Goal: Information Seeking & Learning: Learn about a topic

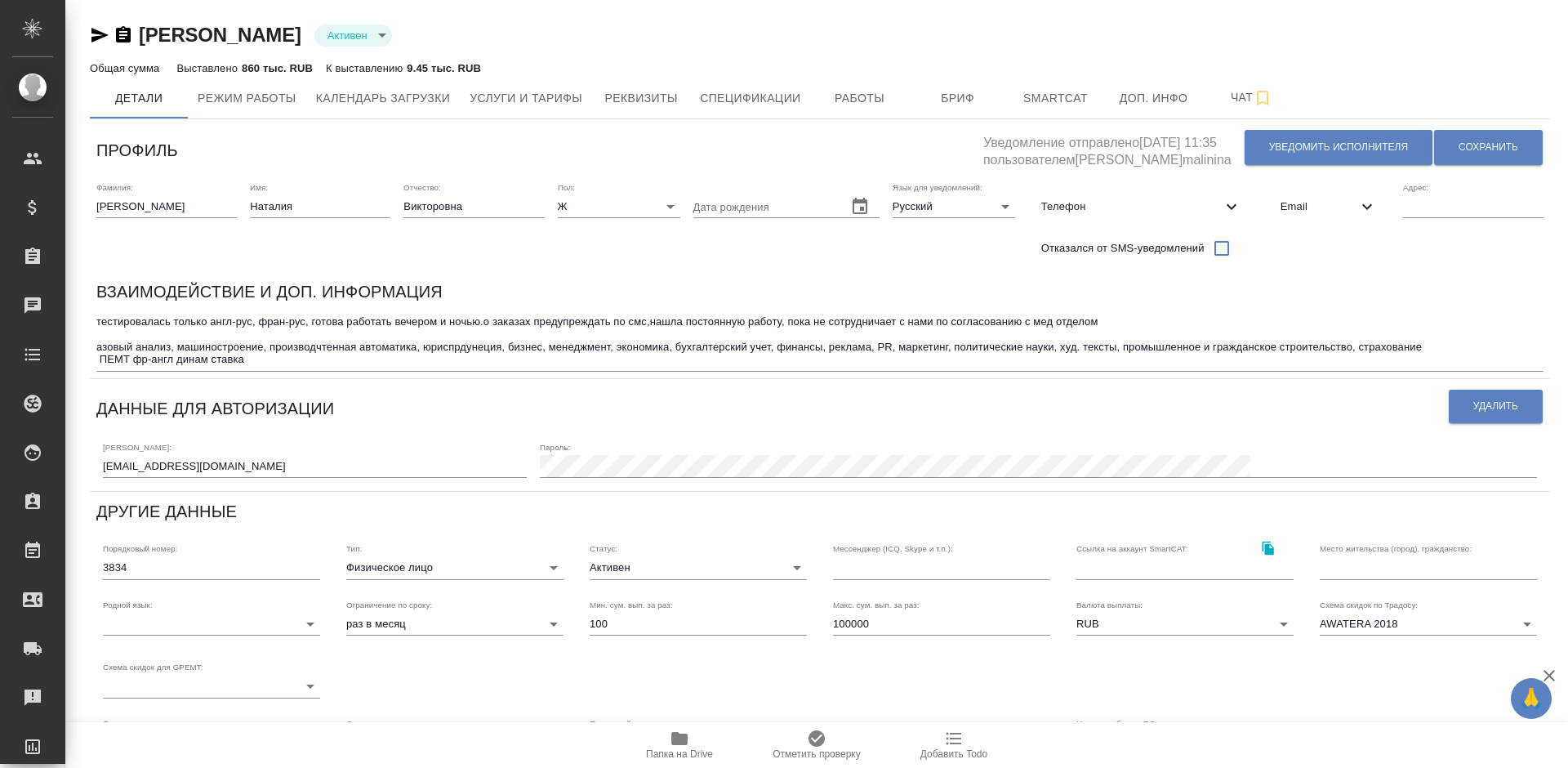
type input "TradosSDLX. SmartCAT"
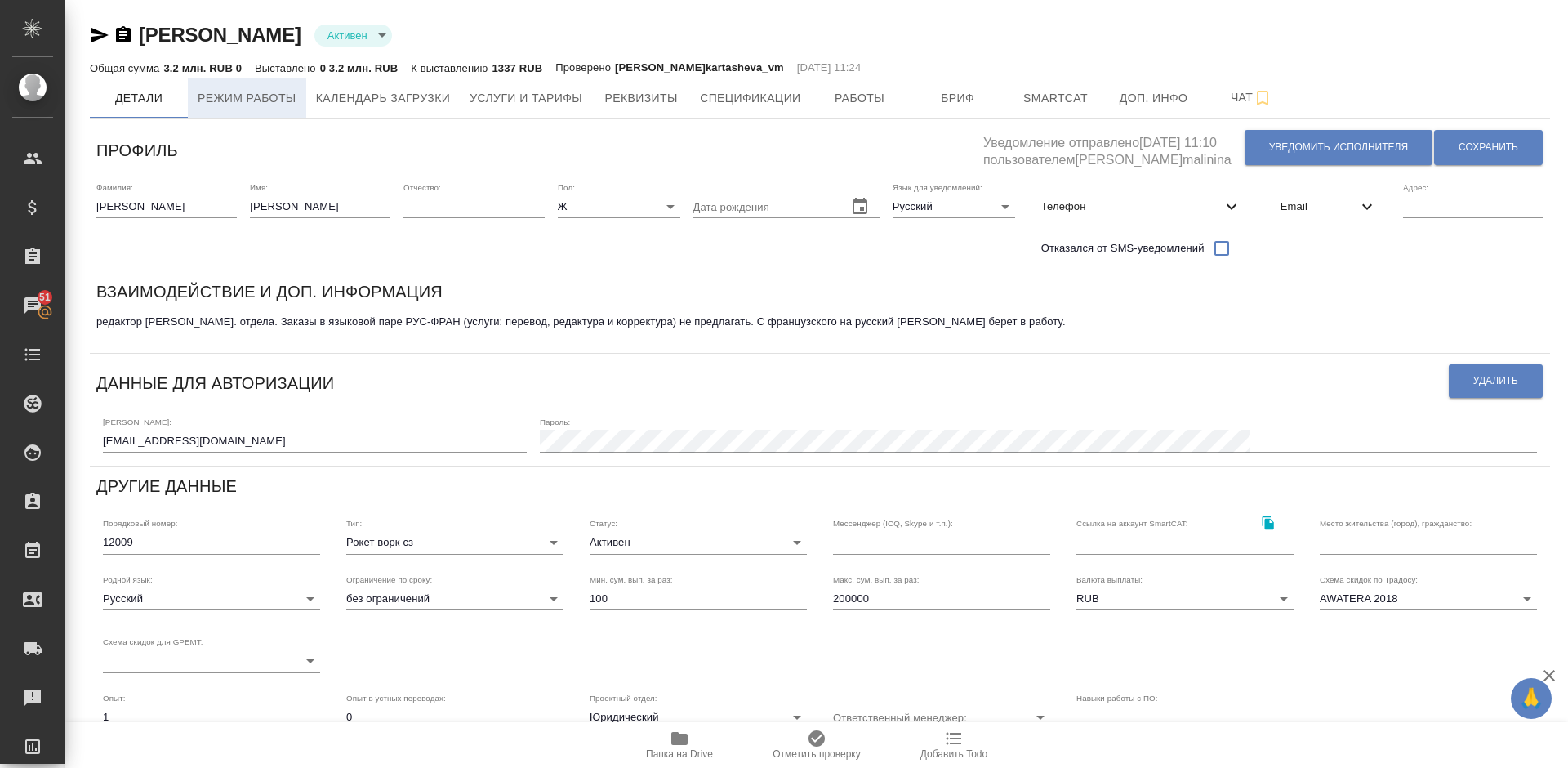
click at [271, 96] on span "Режим работы" at bounding box center [247, 98] width 99 height 20
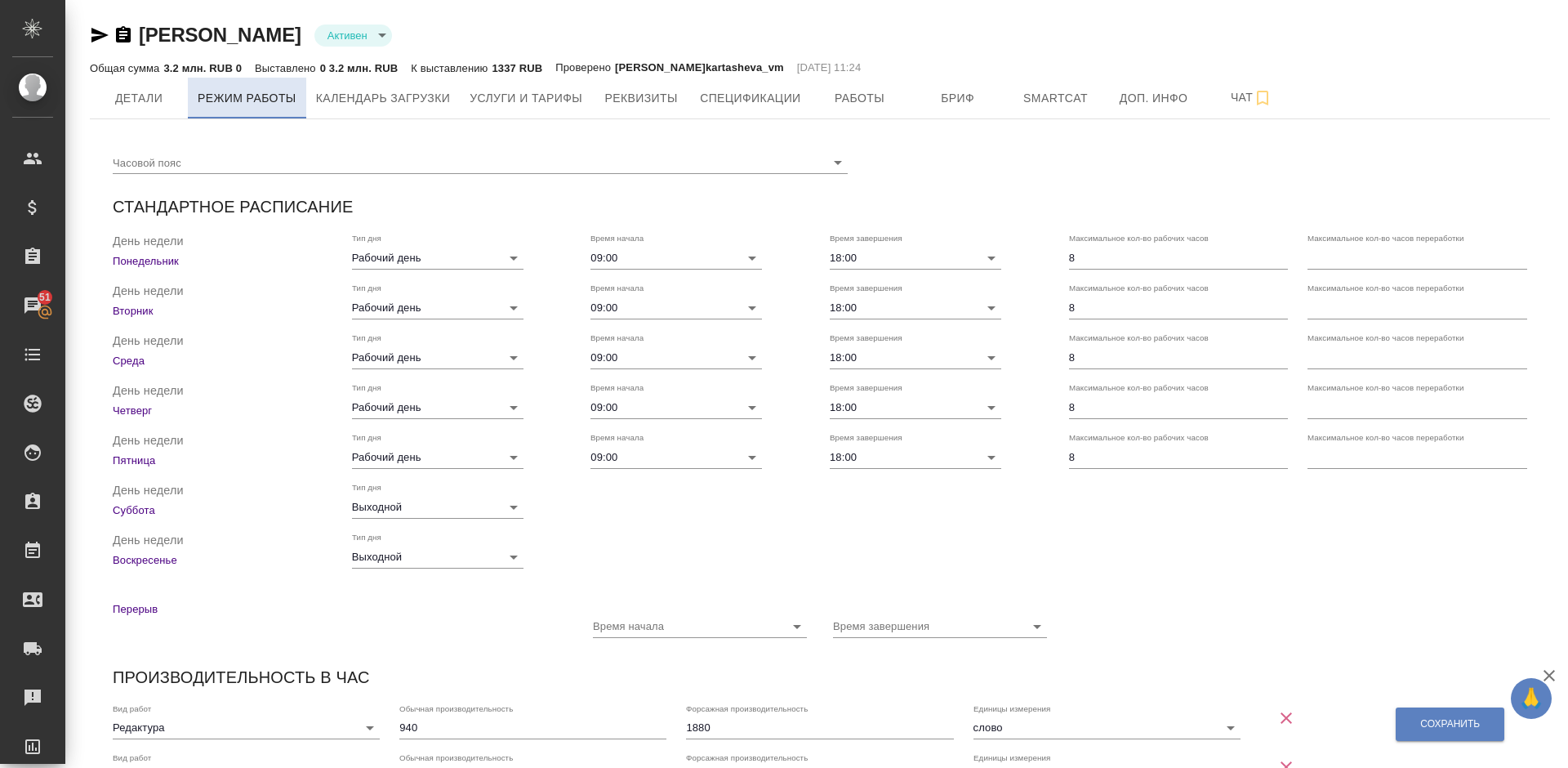
checkbox input "true"
click at [153, 94] on span "Детали" at bounding box center [138, 98] width 79 height 20
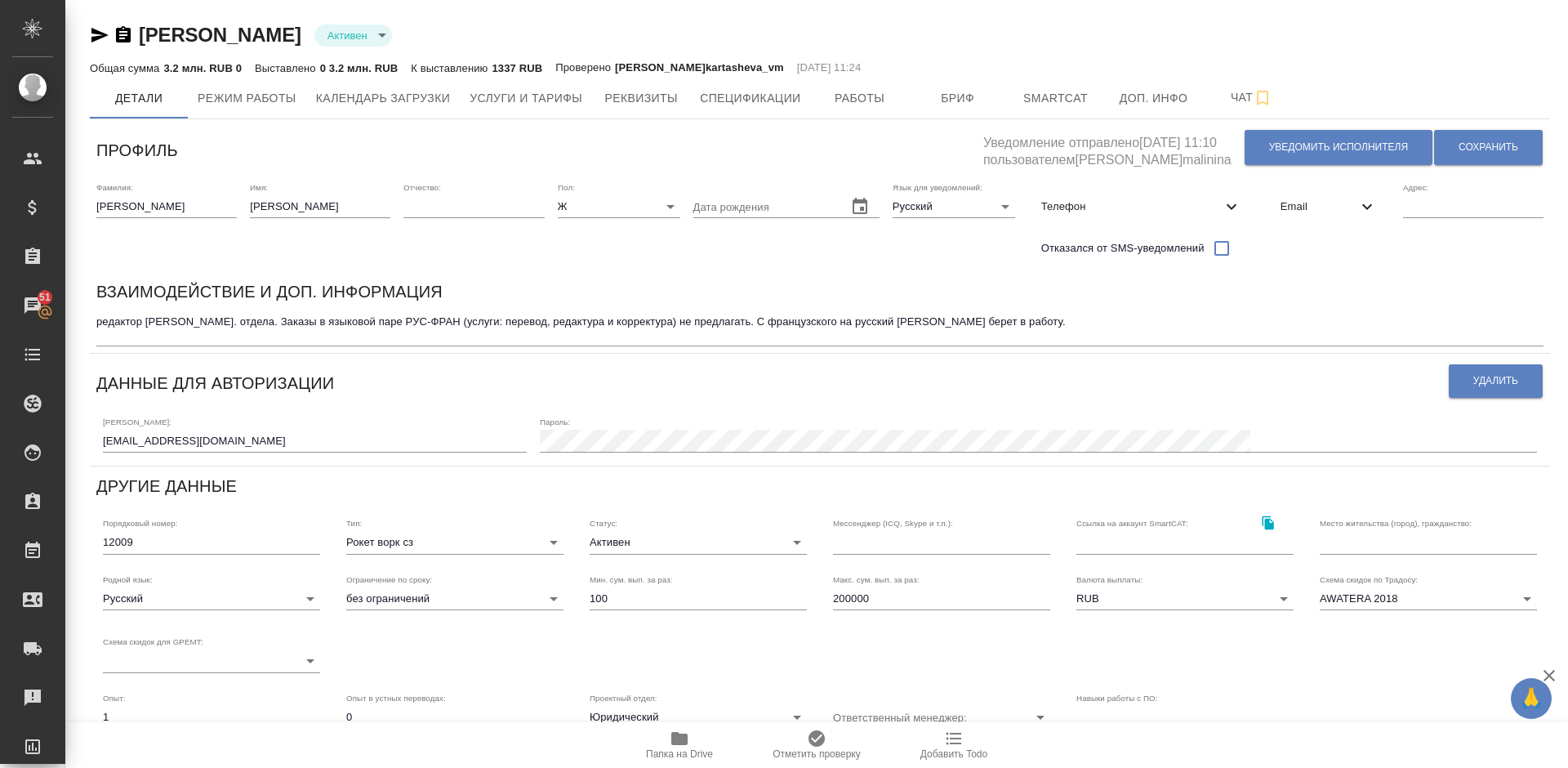
click at [542, 120] on div "[PERSON_NAME] active Общая сумма 3.2 млн. RUB 0 Выставлено 0 3.2 млн. RUB К выс…" at bounding box center [820, 542] width 1478 height 1084
click at [534, 105] on span "Услуги и тарифы" at bounding box center [525, 98] width 112 height 20
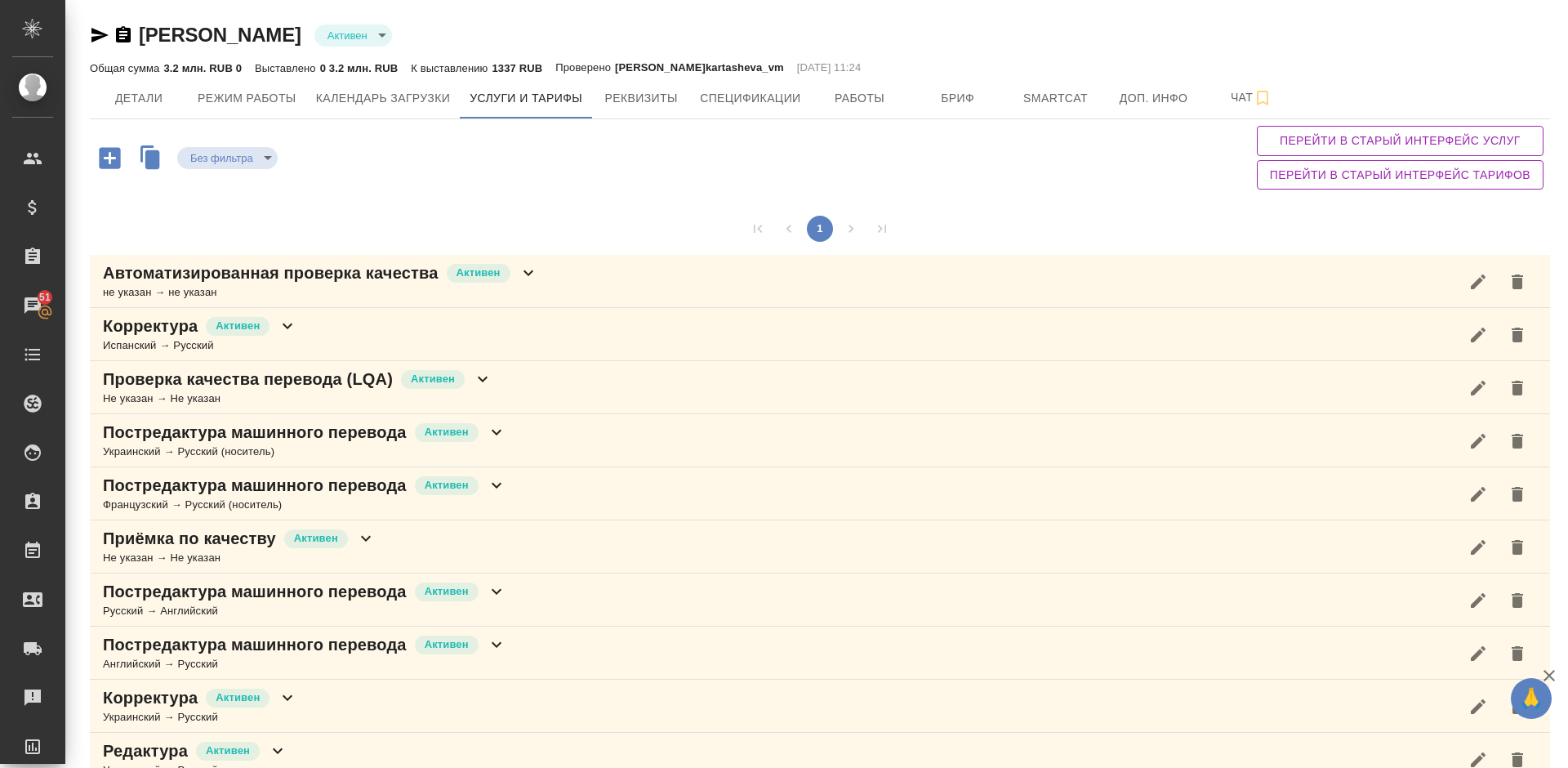
click at [554, 214] on div "1" at bounding box center [819, 229] width 1460 height 52
